Goal: Task Accomplishment & Management: Manage account settings

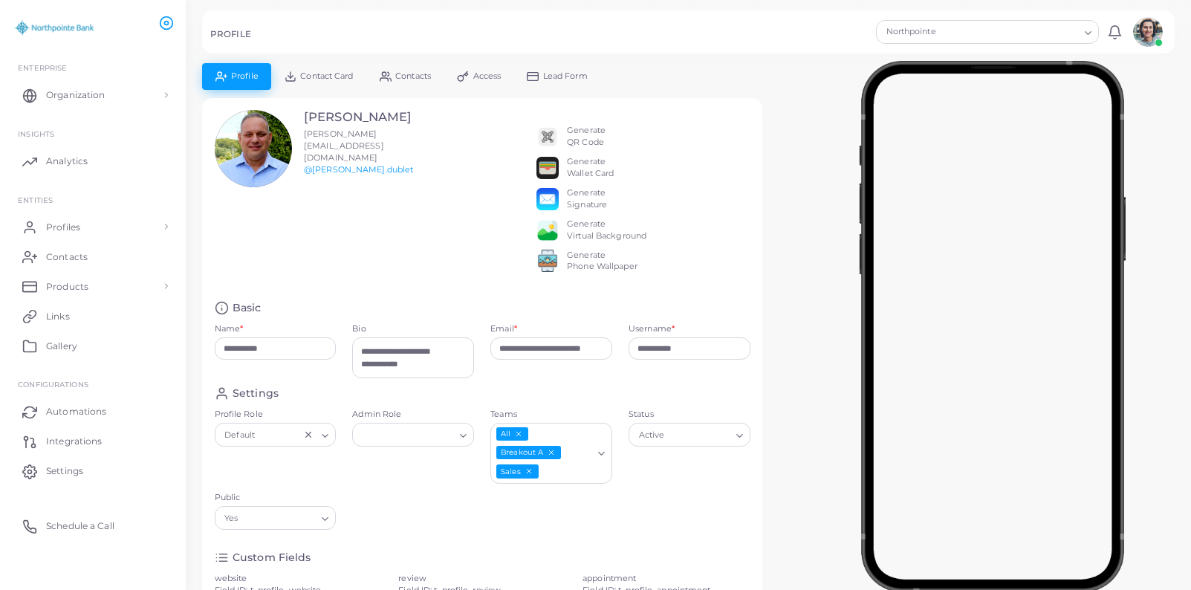
click at [552, 132] on img at bounding box center [548, 137] width 22 height 22
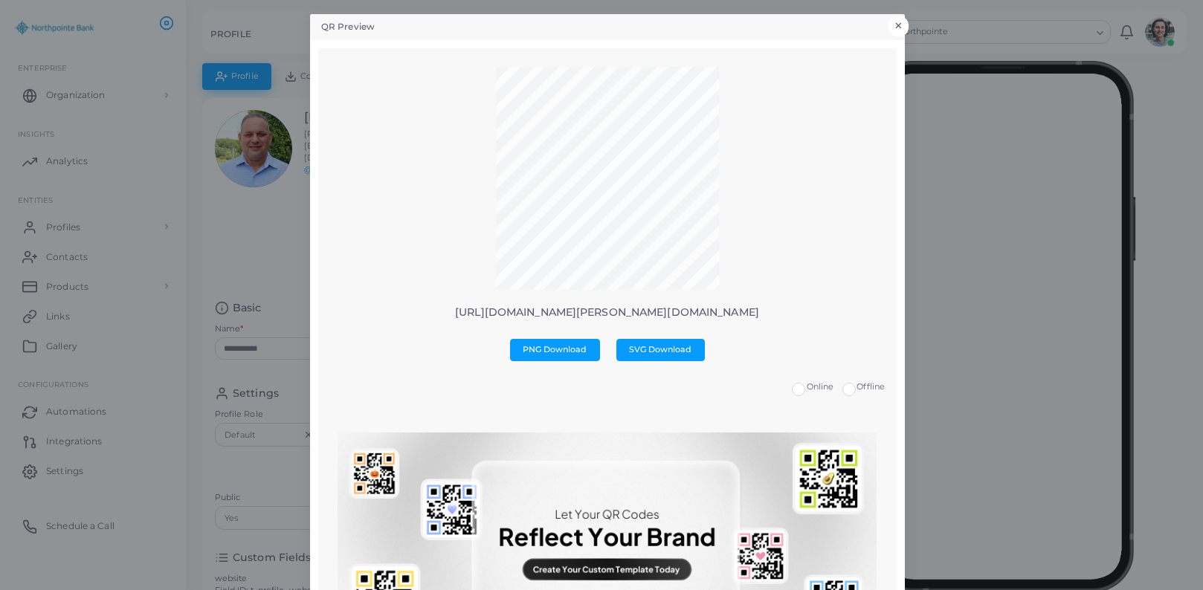
click at [892, 21] on button "×" at bounding box center [898, 25] width 20 height 19
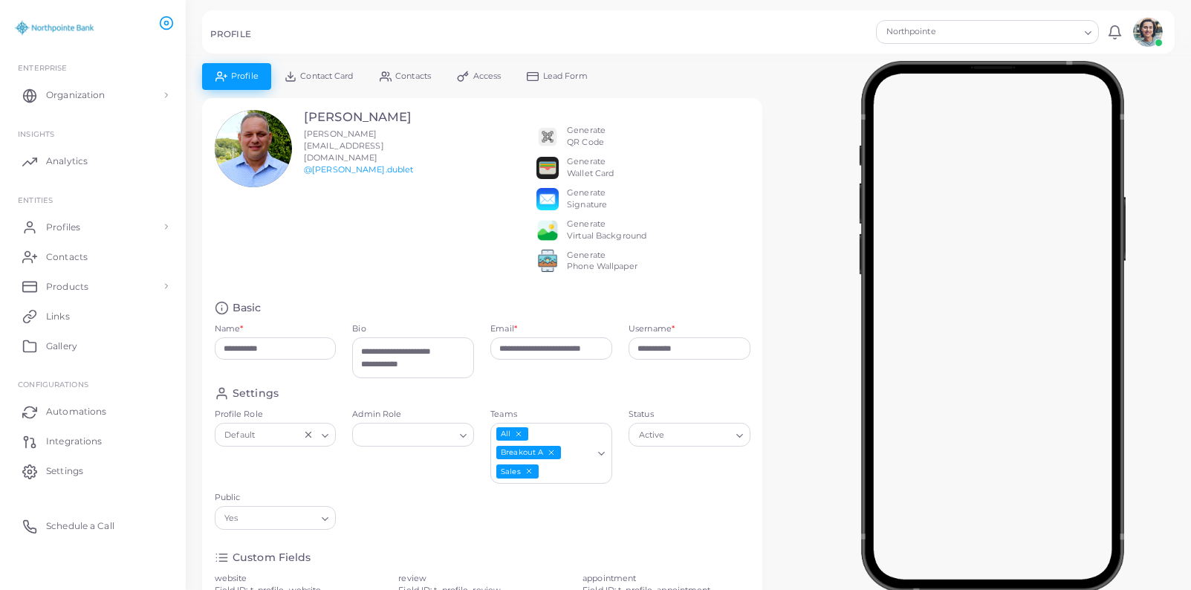
click at [320, 72] on span "Contact Card" at bounding box center [326, 76] width 53 height 8
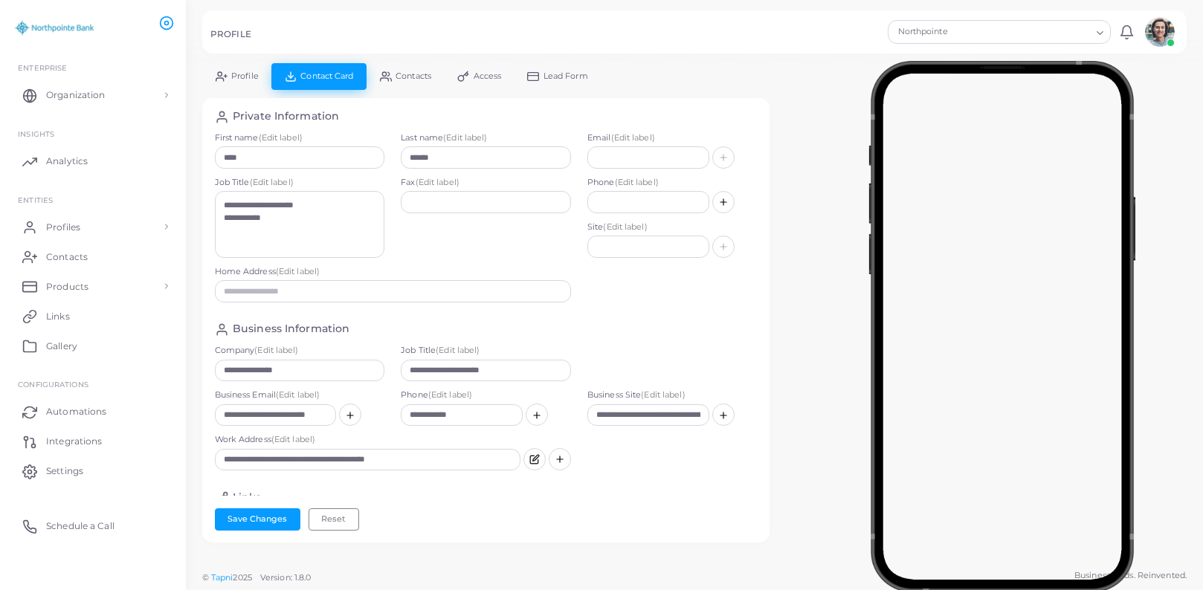
click at [409, 66] on link "Contacts" at bounding box center [404, 76] width 77 height 26
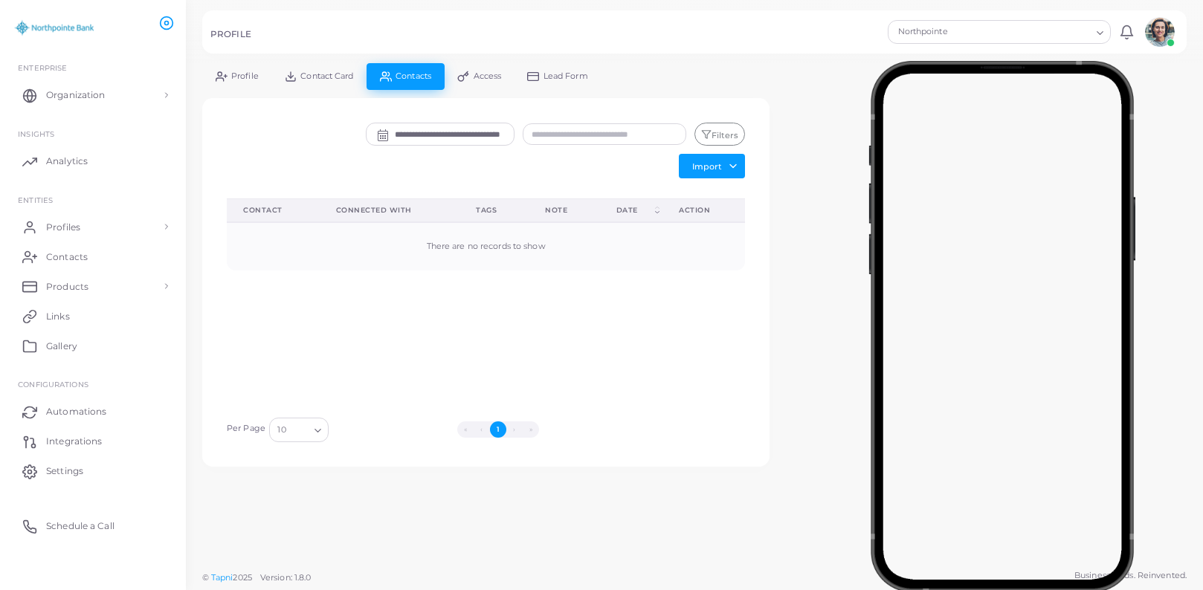
click at [311, 80] on span "Contact Card" at bounding box center [326, 76] width 53 height 8
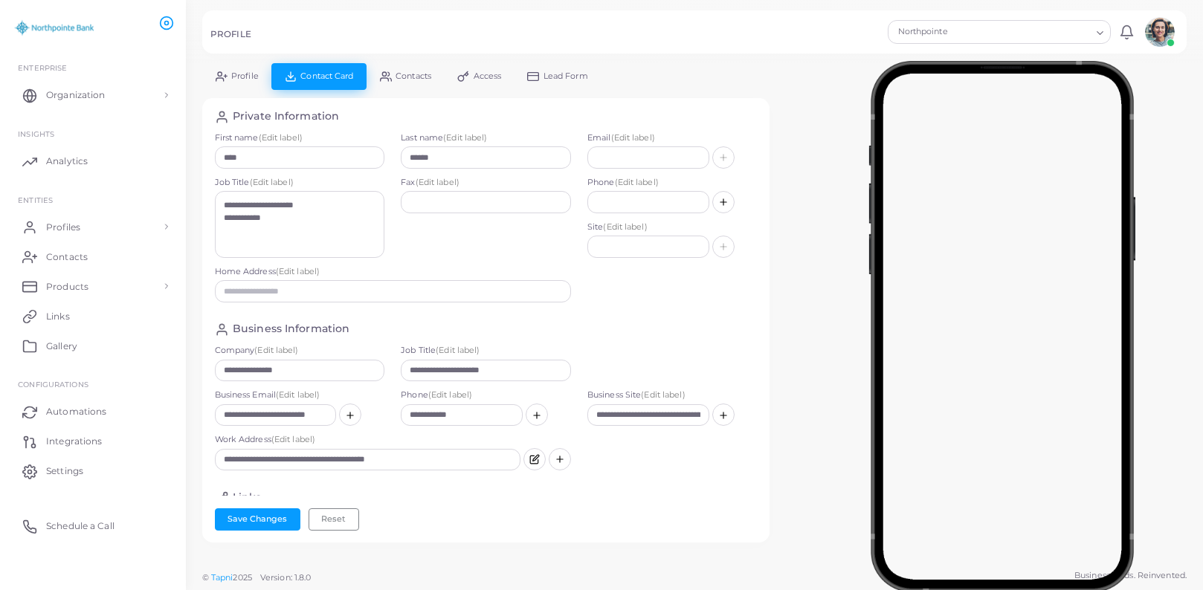
click at [233, 68] on link "Profile" at bounding box center [236, 76] width 69 height 26
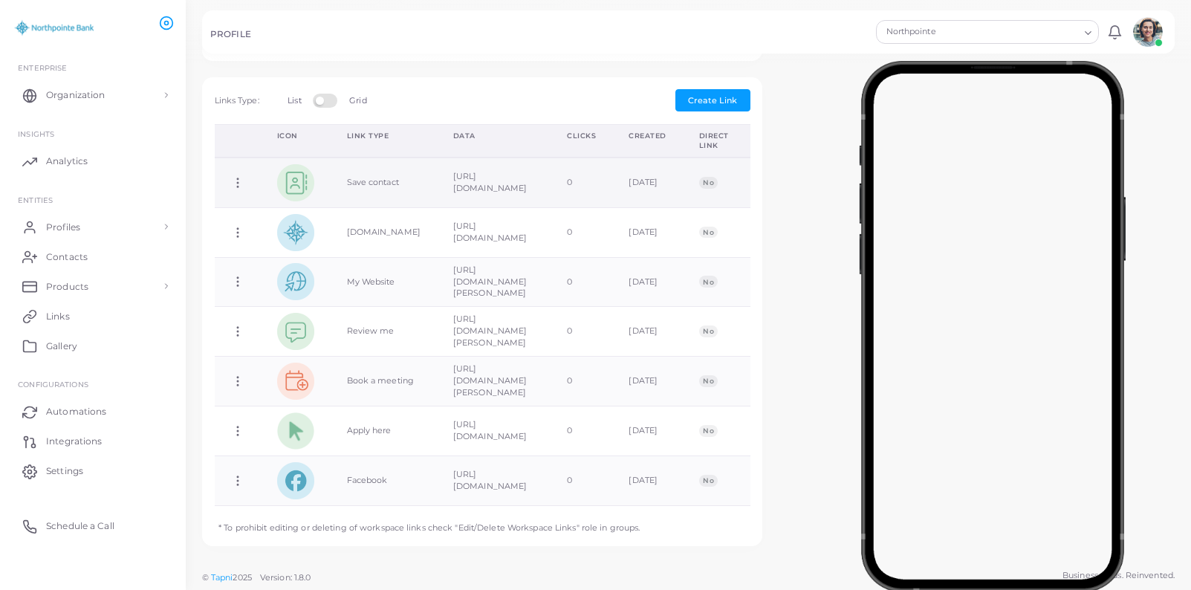
scroll to position [797, 0]
click at [302, 183] on img at bounding box center [295, 182] width 37 height 37
click at [811, 159] on div at bounding box center [993, 323] width 397 height 520
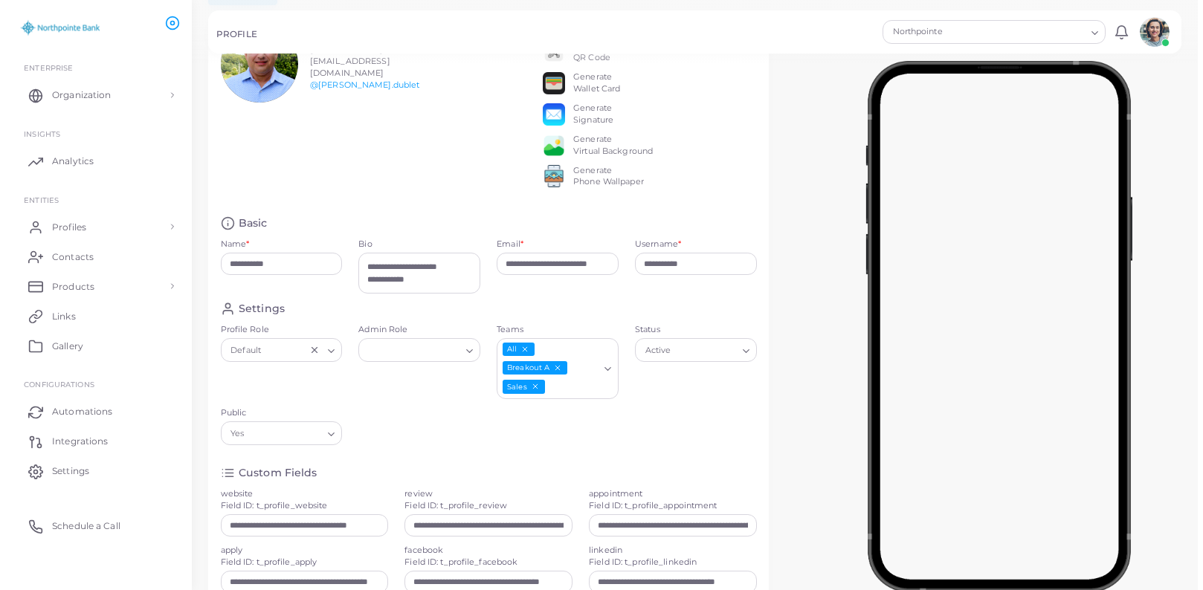
scroll to position [0, 0]
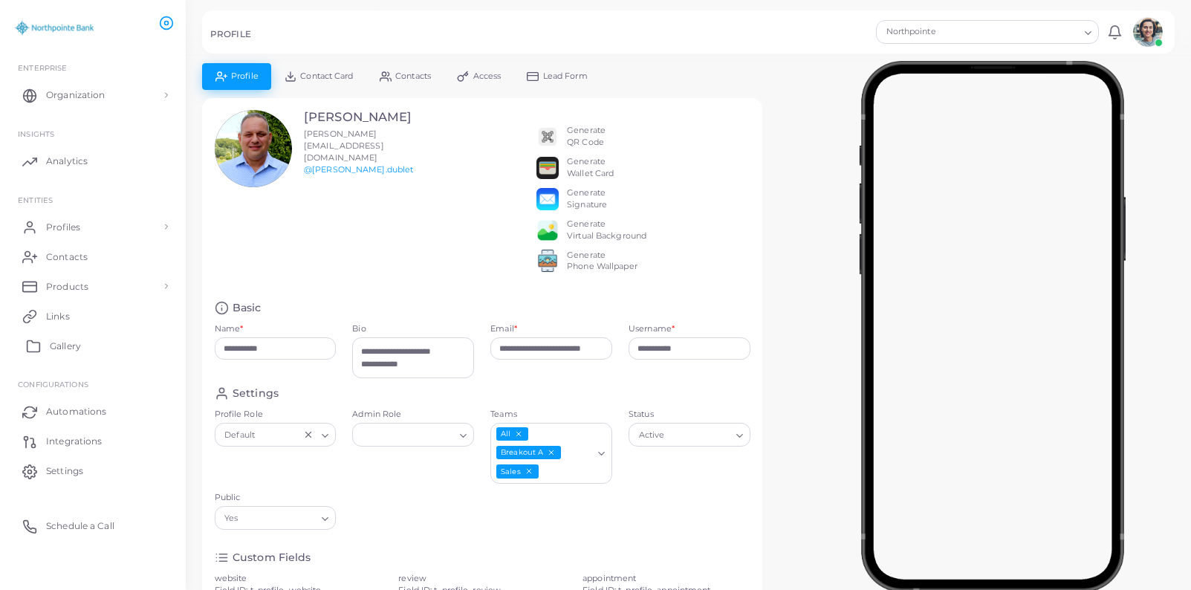
click at [67, 345] on span "Gallery" at bounding box center [65, 346] width 31 height 13
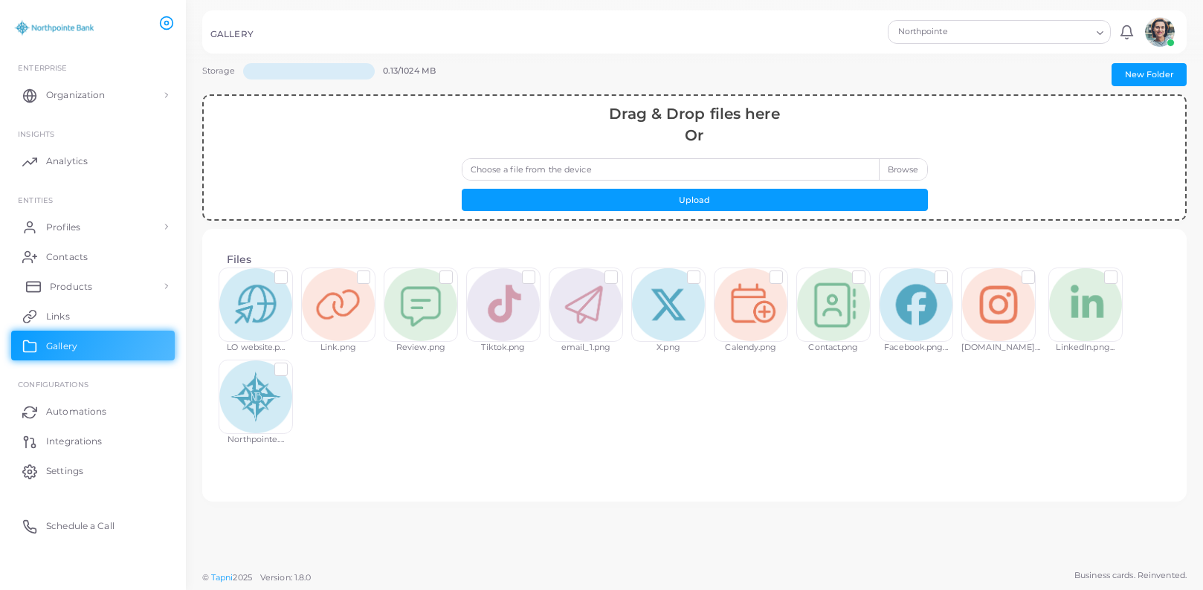
click at [60, 287] on span "Products" at bounding box center [71, 286] width 42 height 13
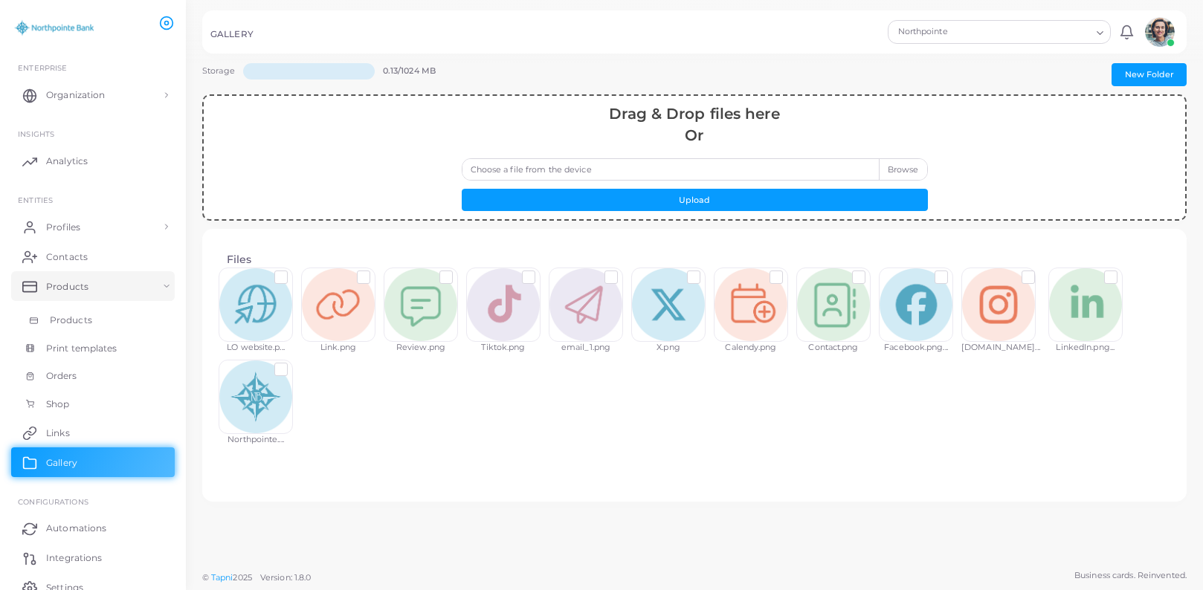
click at [83, 320] on span "Products" at bounding box center [71, 320] width 42 height 13
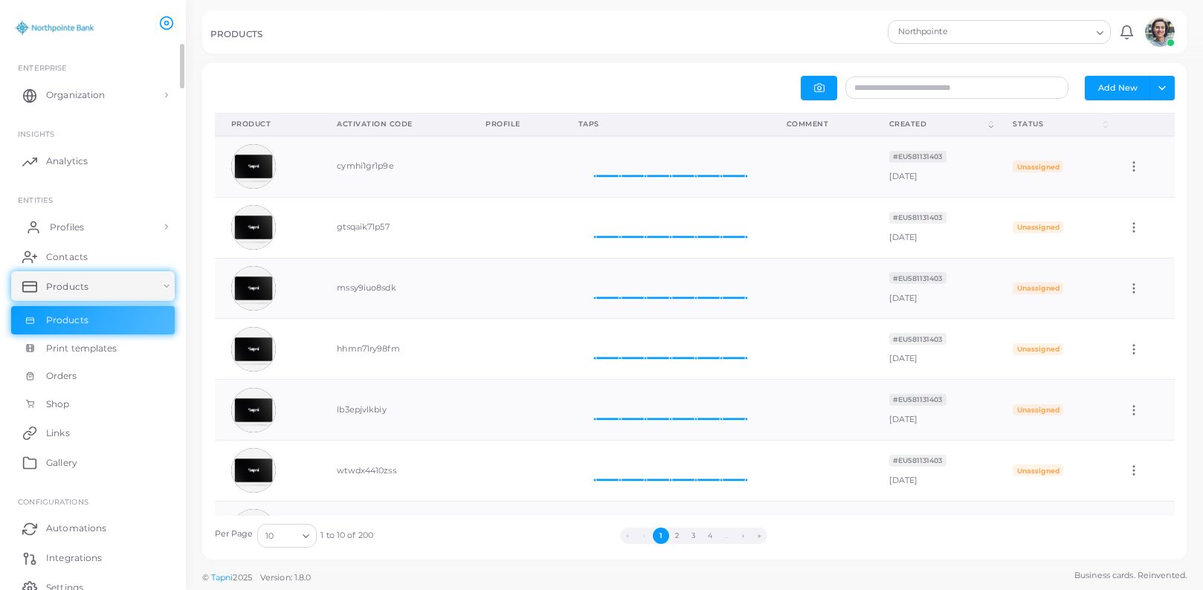
click at [70, 235] on link "Profiles" at bounding box center [93, 227] width 164 height 30
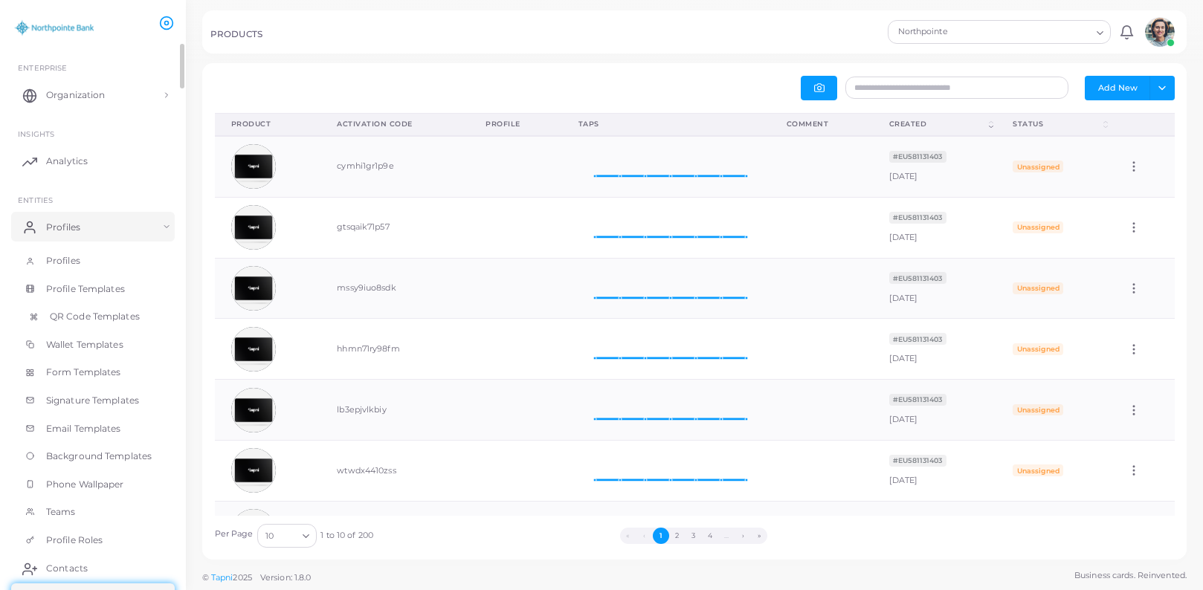
click at [81, 317] on span "QR Code Templates" at bounding box center [95, 316] width 90 height 13
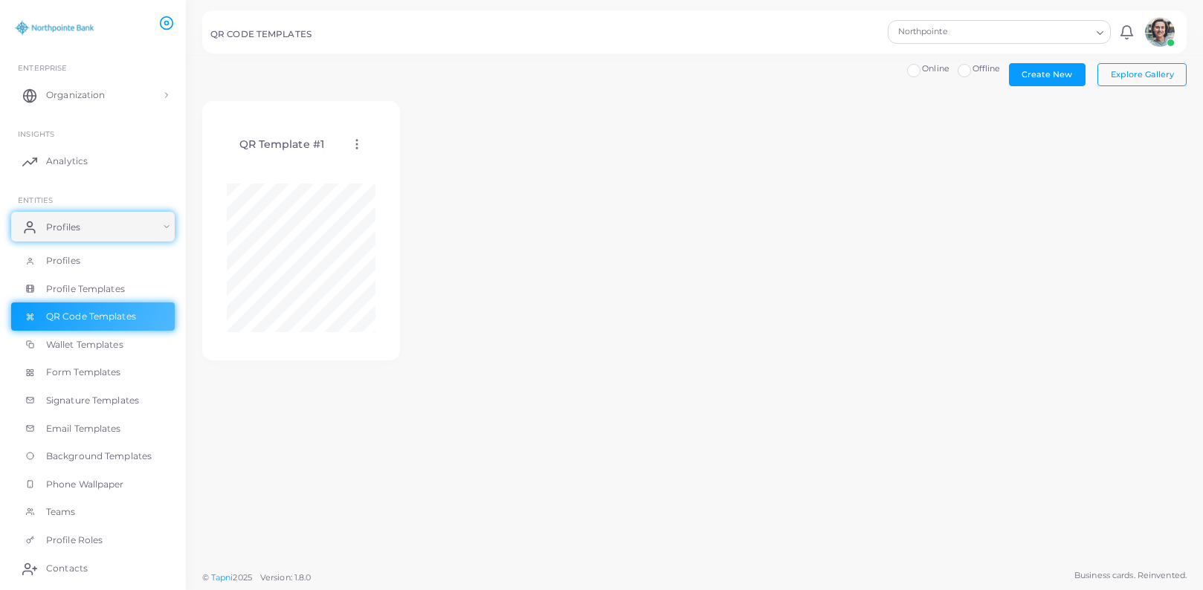
click at [358, 142] on icon at bounding box center [356, 143] width 13 height 13
click at [693, 286] on div "QR Template #1 Edit Template Assign template Duplicate Template Delete Template…" at bounding box center [694, 239] width 984 height 276
click at [110, 294] on span "Profile Templates" at bounding box center [89, 288] width 79 height 13
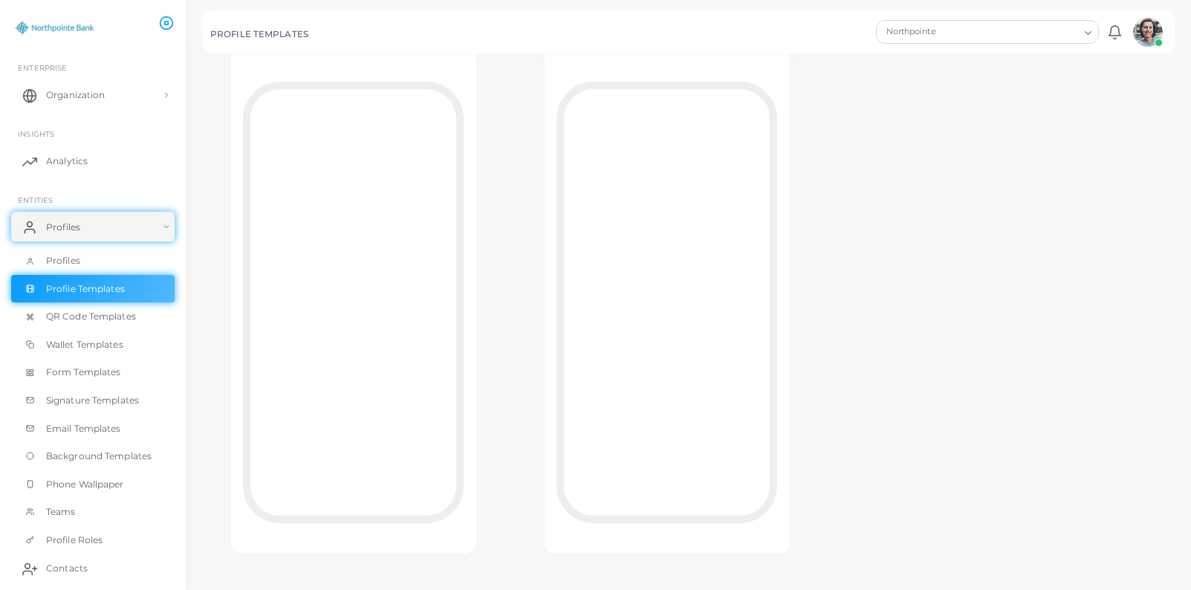
scroll to position [132, 0]
click at [65, 256] on span "Profiles" at bounding box center [67, 260] width 34 height 13
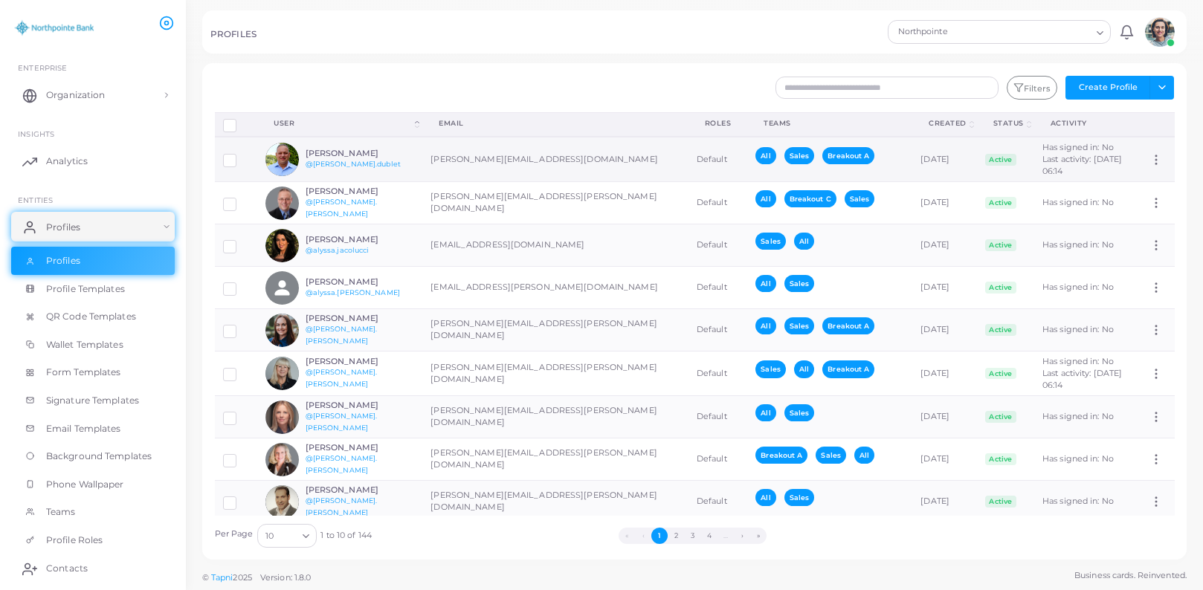
click at [321, 146] on div "[PERSON_NAME] @[PERSON_NAME].dublet" at bounding box center [339, 159] width 149 height 33
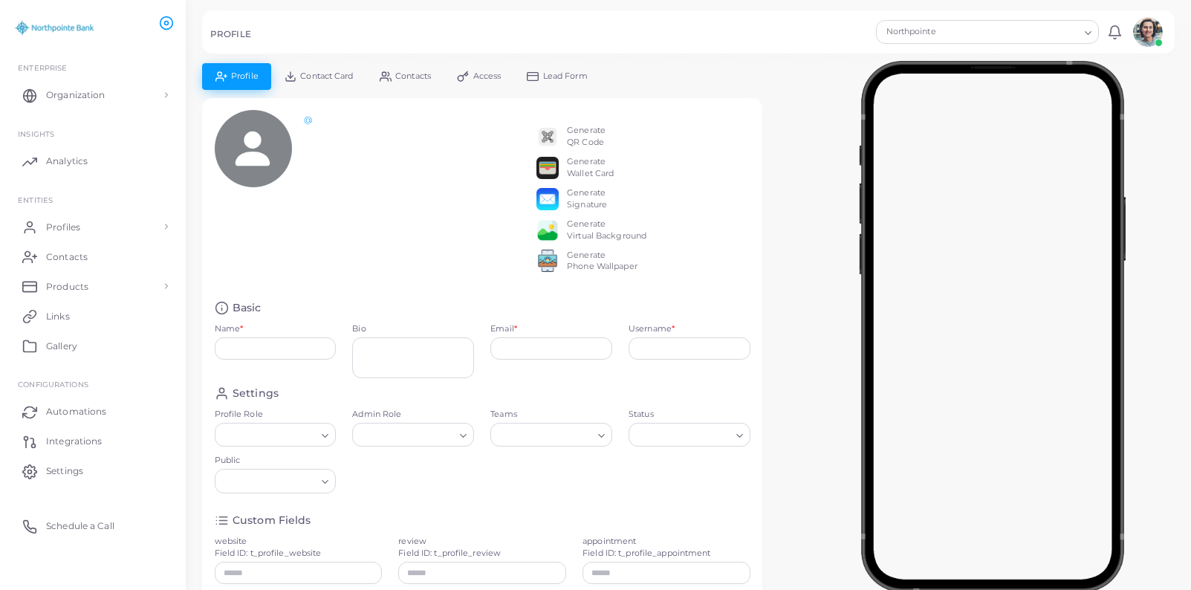
type input "**********"
type textarea "**********"
type input "**********"
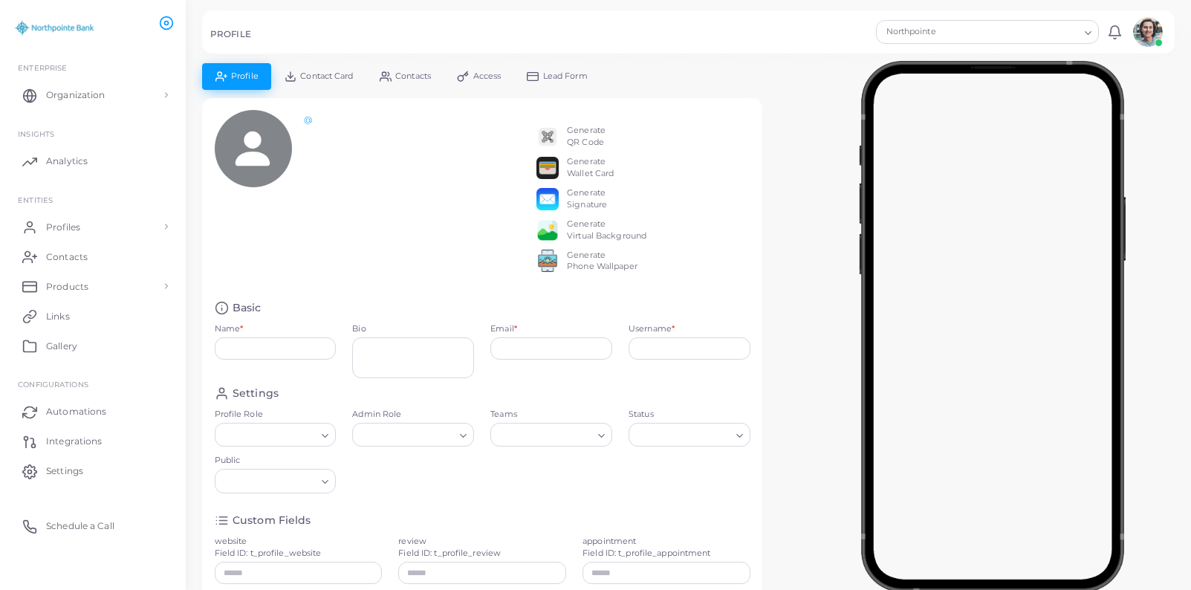
type input "**********"
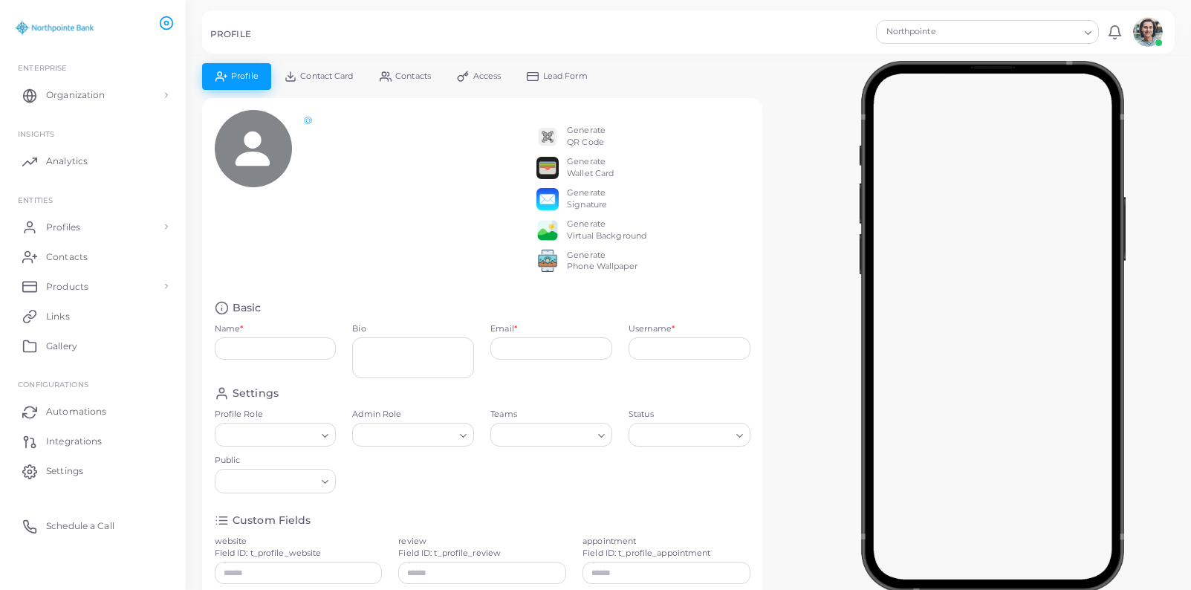
type input "**********"
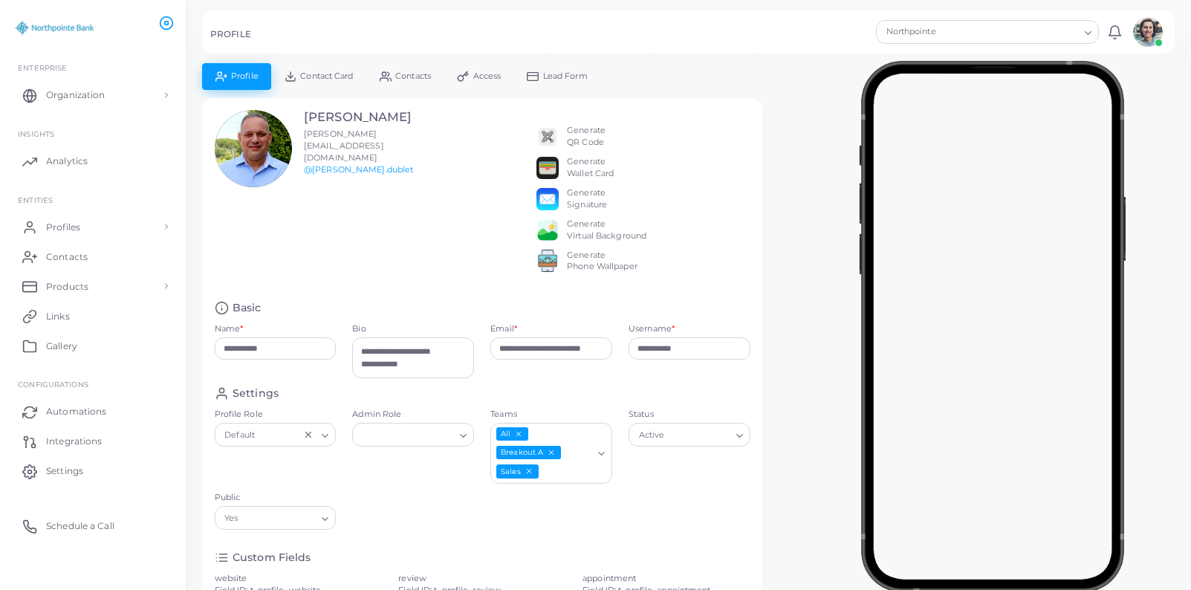
click at [319, 80] on span "Contact Card" at bounding box center [326, 76] width 53 height 8
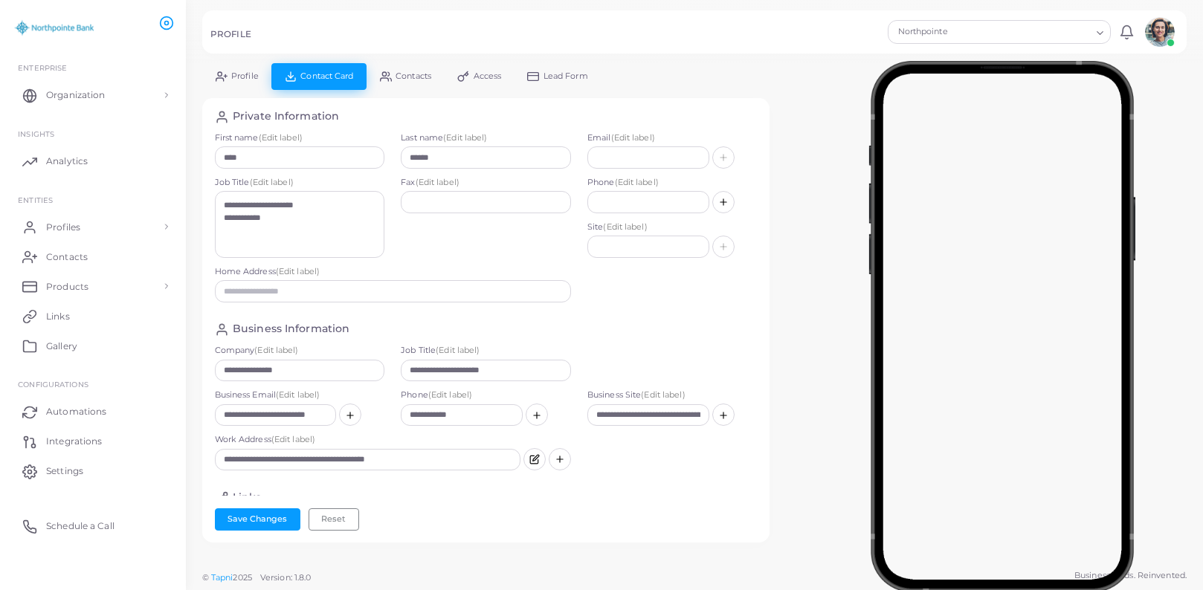
click at [250, 74] on span "Profile" at bounding box center [244, 76] width 27 height 8
